Goal: Book appointment/travel/reservation

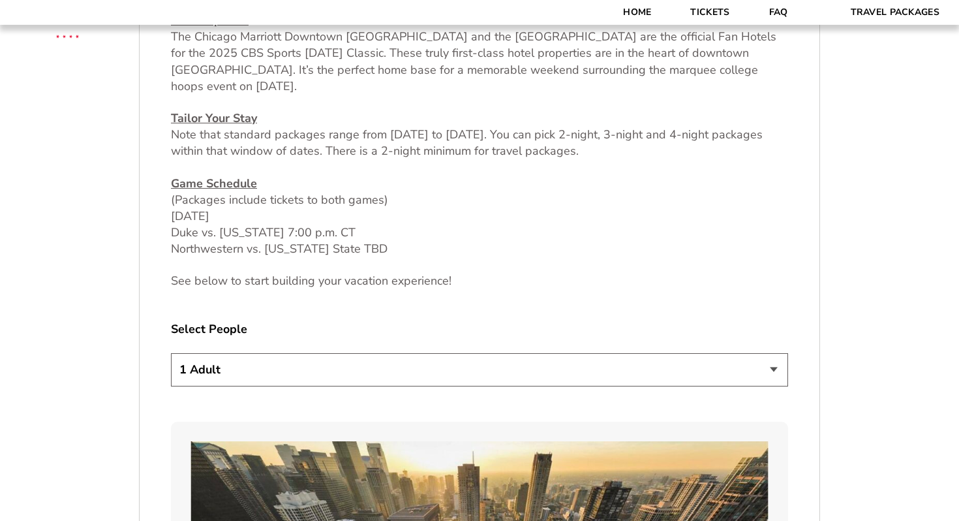
scroll to position [579, 0]
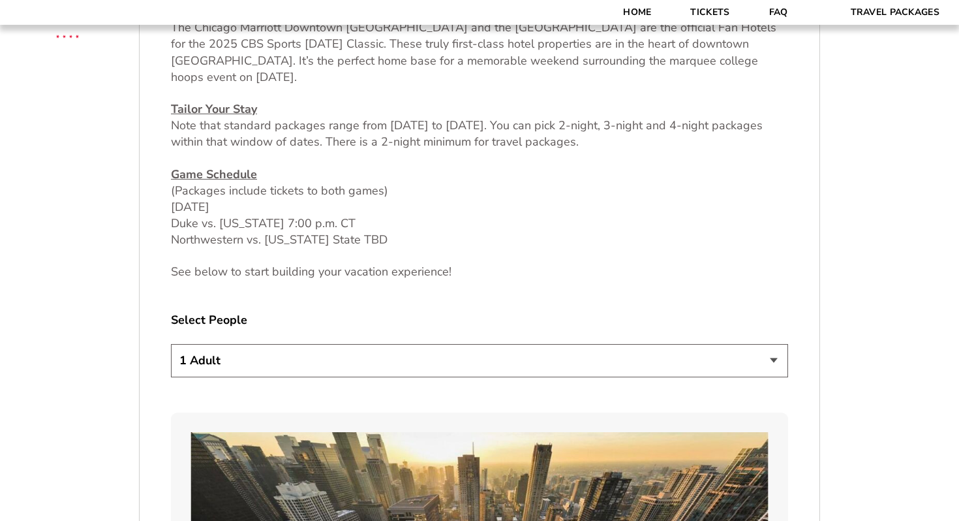
click at [515, 363] on select "1 Adult 2 Adults 3 Adults 4 Adults 2 Adults + 1 Child 2 Adults + 2 Children 2 A…" at bounding box center [479, 360] width 617 height 33
click at [171, 344] on select "1 Adult 2 Adults 3 Adults 4 Adults 2 Adults + 1 Child 2 Adults + 2 Children 2 A…" at bounding box center [479, 360] width 617 height 33
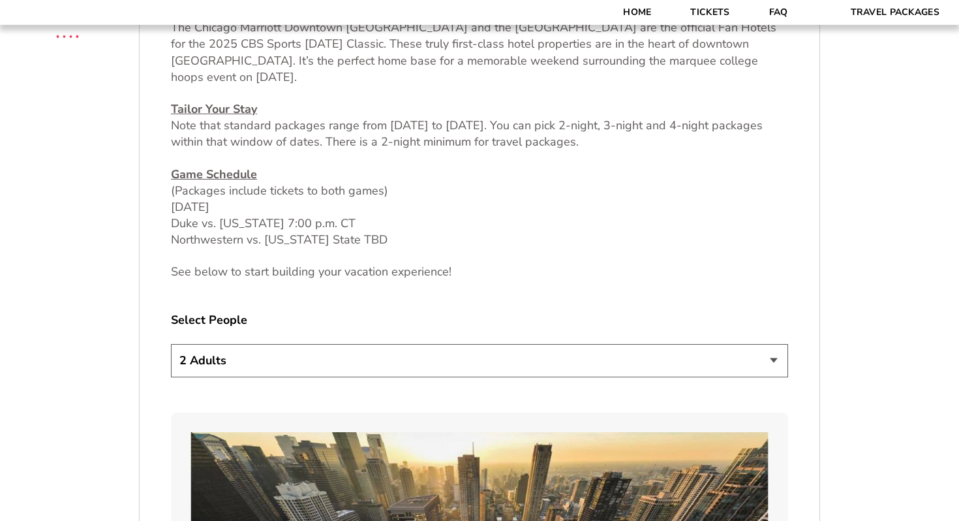
click at [462, 339] on div "Select People 1 Adult 2 Adults 3 Adults 4 Adults 2 Adults + 1 Child 2 Adults + …" at bounding box center [479, 346] width 617 height 69
click at [451, 361] on select "1 Adult 2 Adults 3 Adults 4 Adults 2 Adults + 1 Child 2 Adults + 2 Children 2 A…" at bounding box center [479, 360] width 617 height 33
select select "3 Adults"
click at [171, 344] on select "1 Adult 2 Adults 3 Adults 4 Adults 2 Adults + 1 Child 2 Adults + 2 Children 2 A…" at bounding box center [479, 360] width 617 height 33
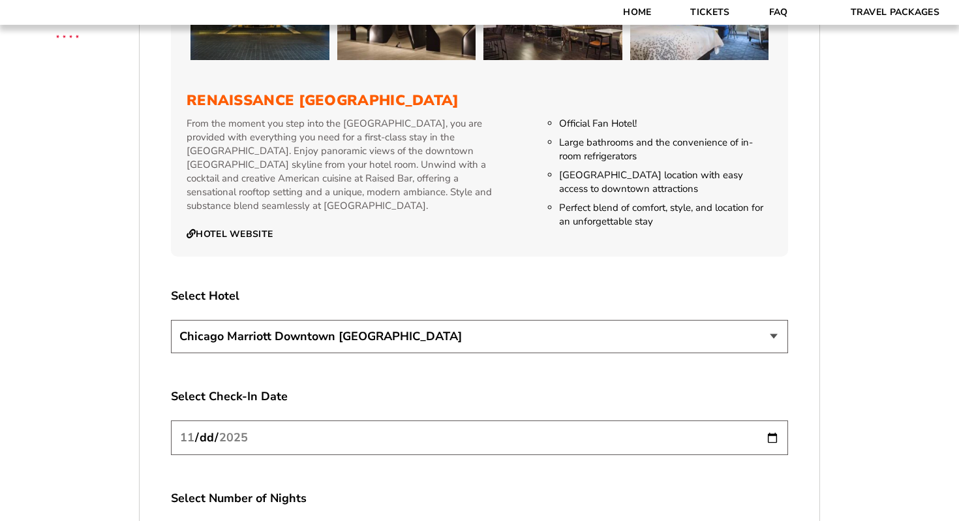
scroll to position [2115, 0]
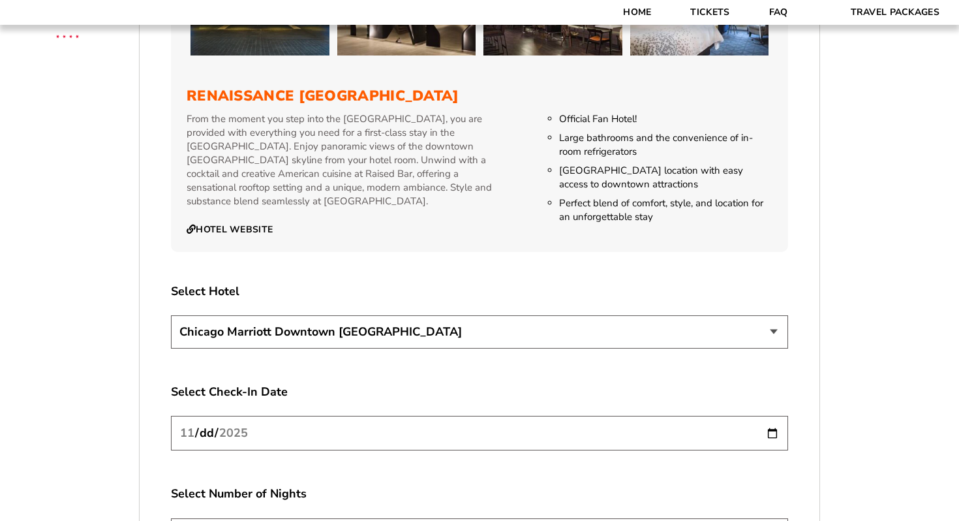
click at [409, 315] on select "[GEOGRAPHIC_DATA] [GEOGRAPHIC_DATA]" at bounding box center [479, 331] width 617 height 33
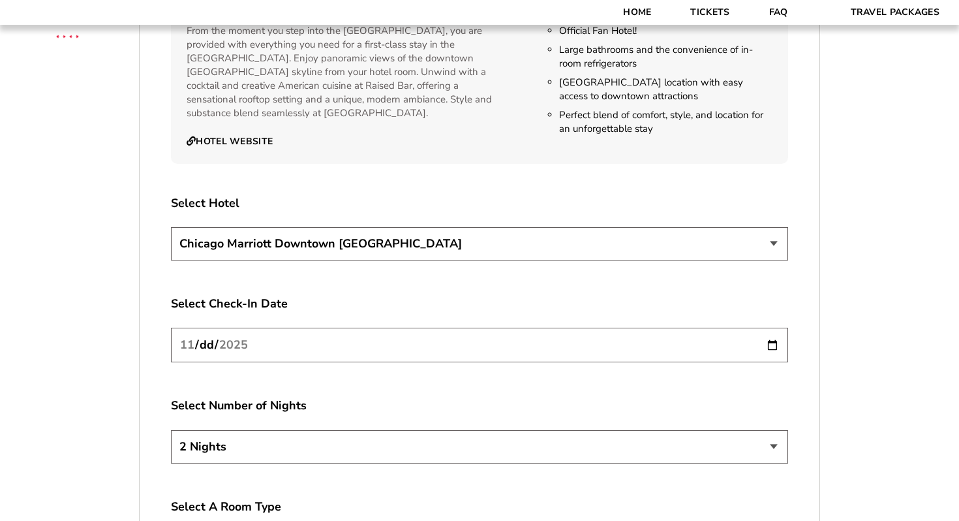
scroll to position [2231, 0]
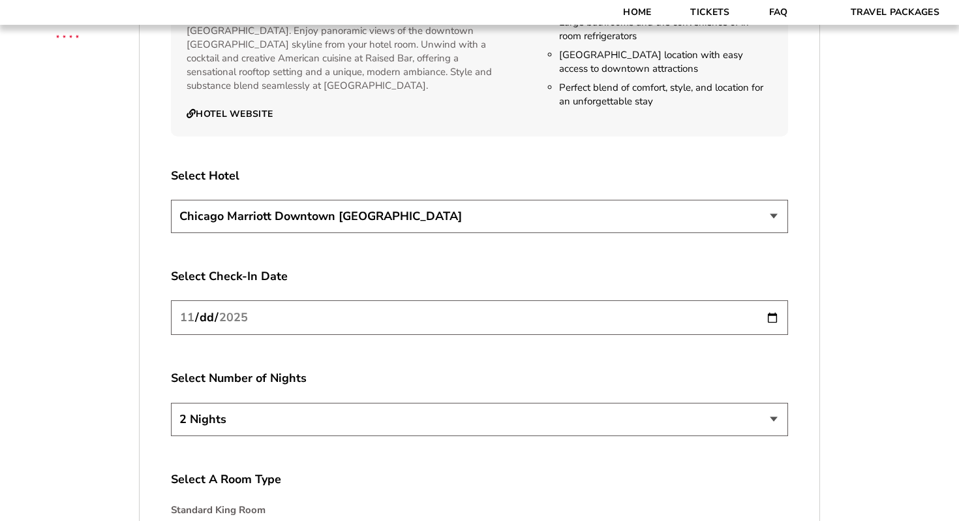
click at [569, 311] on input "[DATE]" at bounding box center [479, 317] width 617 height 35
click at [776, 303] on input "[DATE]" at bounding box center [479, 317] width 617 height 35
click at [451, 370] on label "Select Number of Nights" at bounding box center [479, 378] width 617 height 16
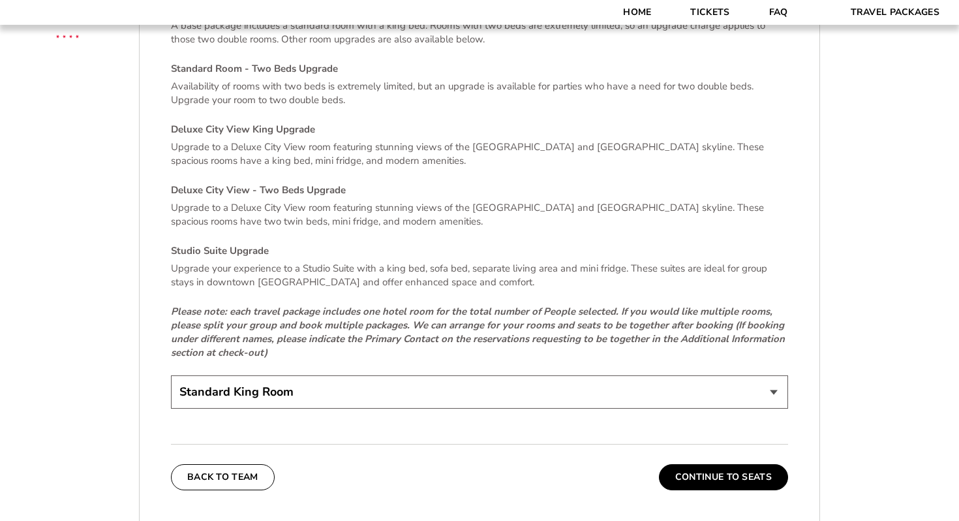
scroll to position [2770, 0]
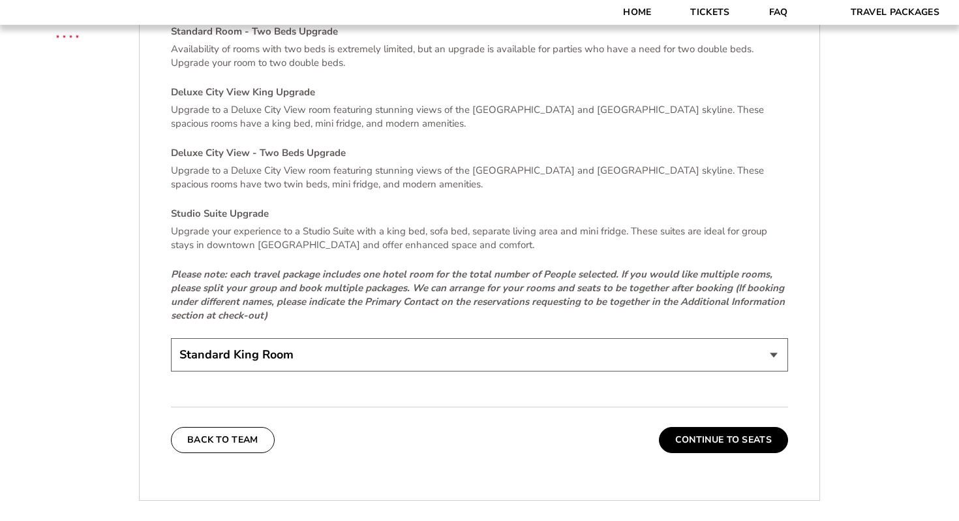
click at [388, 338] on select "Standard King Room Standard Room - Two Beds Upgrade (+$30 per night) Deluxe Cit…" at bounding box center [479, 354] width 617 height 33
select select "Standard Room - Two Beds Upgrade"
click at [171, 338] on select "Standard King Room Standard Room - Two Beds Upgrade (+$30 per night) Deluxe Cit…" at bounding box center [479, 354] width 617 height 33
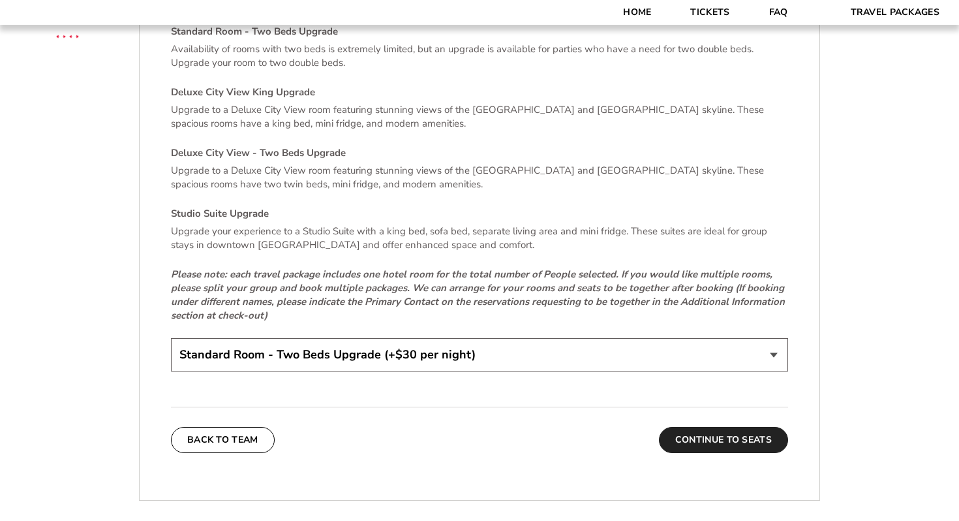
click at [682, 435] on button "Continue To Seats" at bounding box center [723, 440] width 129 height 26
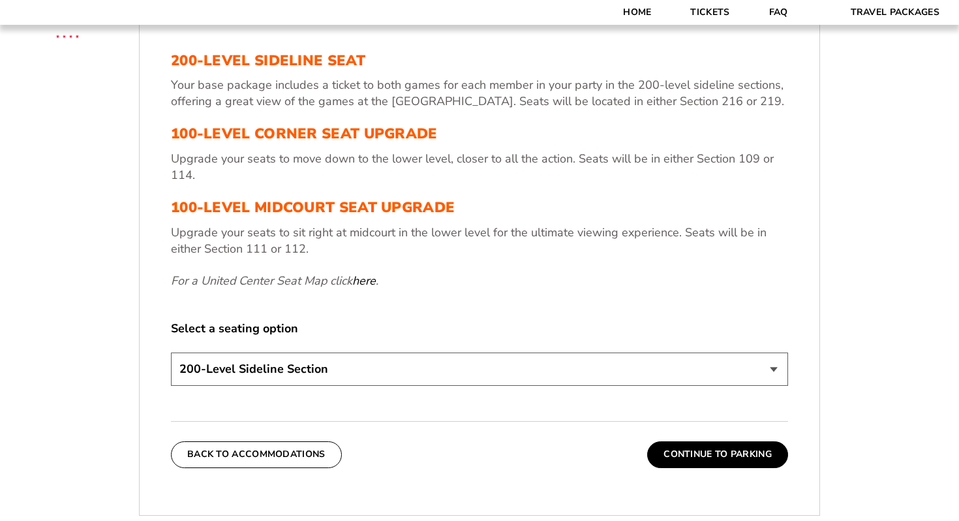
scroll to position [472, 0]
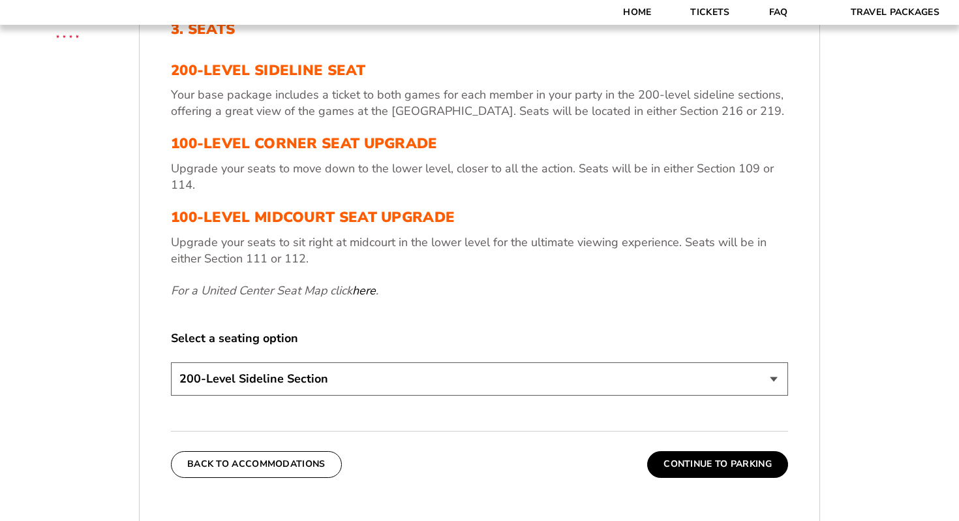
click at [564, 364] on select "200-Level Sideline Section 100-Level Corner Seat Upgrade (+$80 per person) 100-…" at bounding box center [479, 378] width 617 height 33
select select "100-Level Corner Seat Upgrade"
click at [171, 362] on select "200-Level Sideline Section 100-Level Corner Seat Upgrade (+$80 per person) 100-…" at bounding box center [479, 378] width 617 height 33
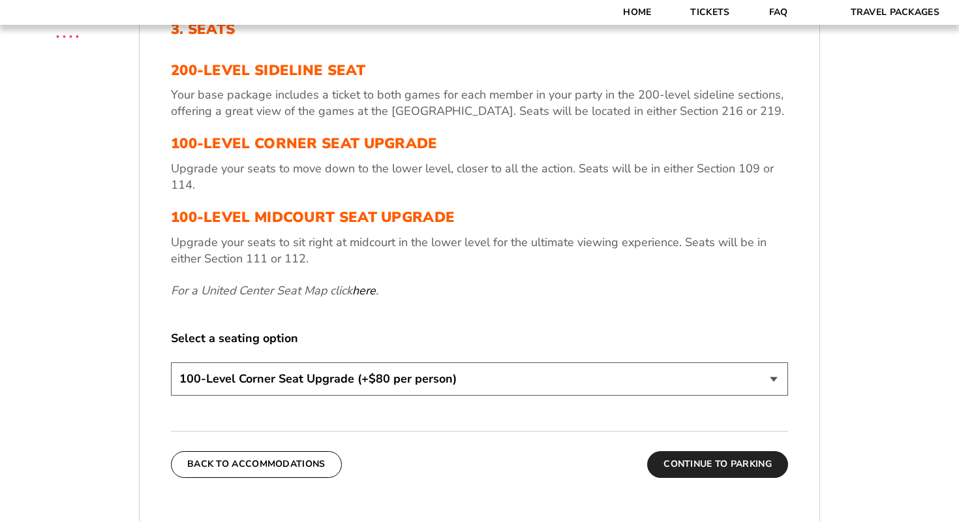
click at [692, 464] on button "Continue To Parking" at bounding box center [717, 464] width 141 height 26
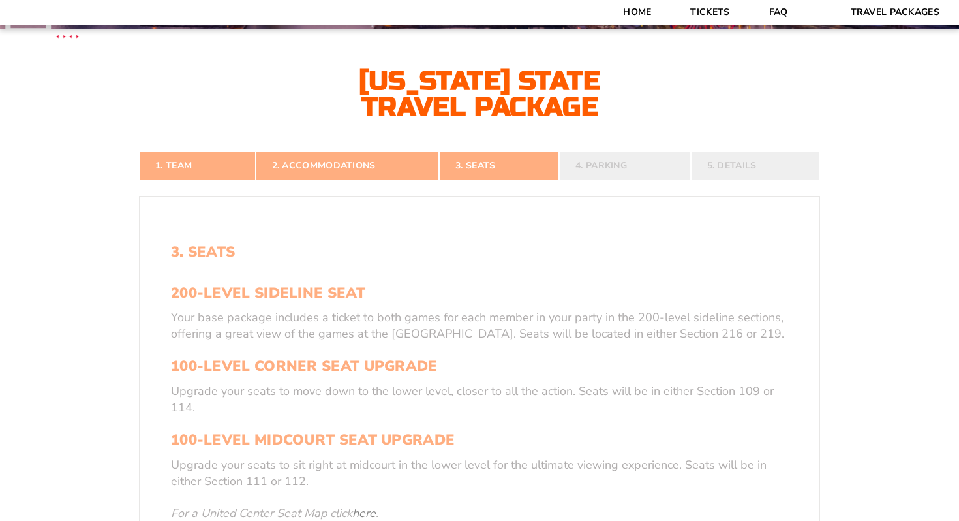
scroll to position [246, 0]
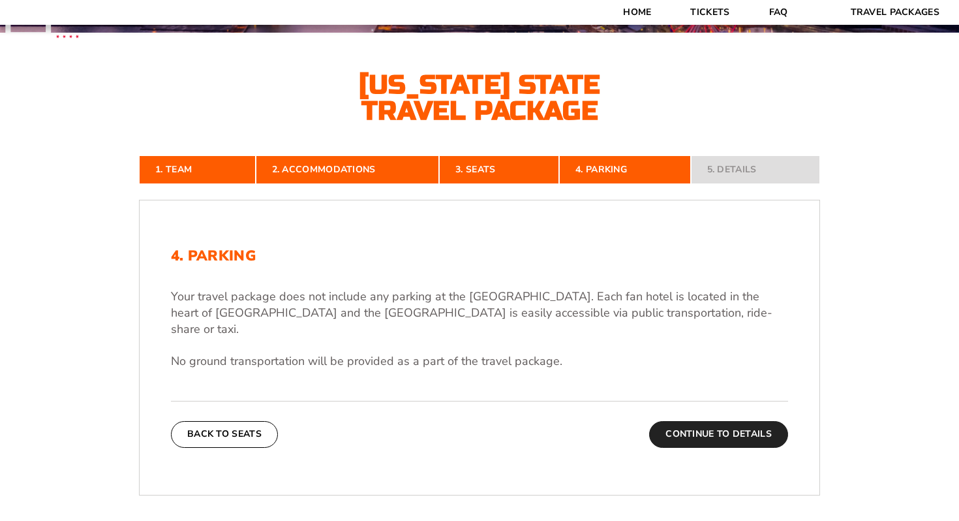
click at [714, 421] on button "Continue To Details" at bounding box center [718, 434] width 139 height 26
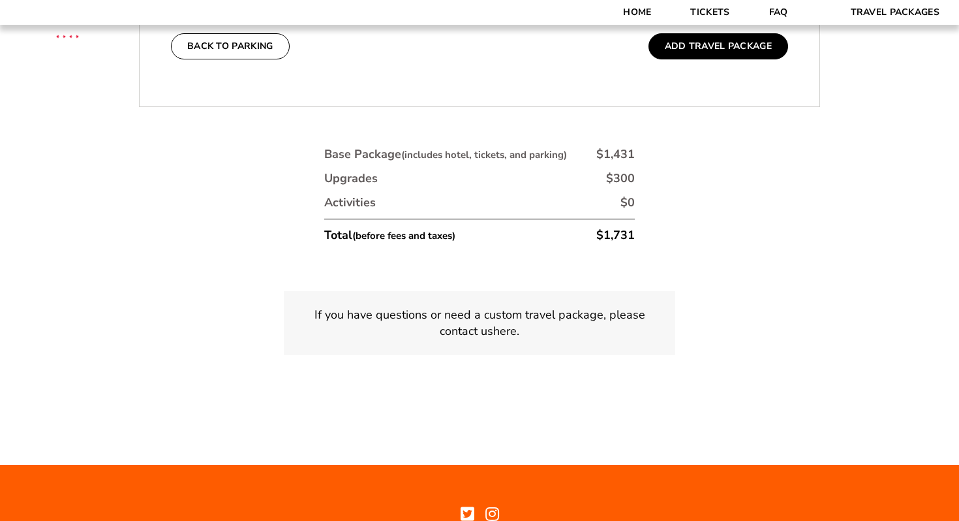
scroll to position [810, 0]
